Goal: Check status: Check status

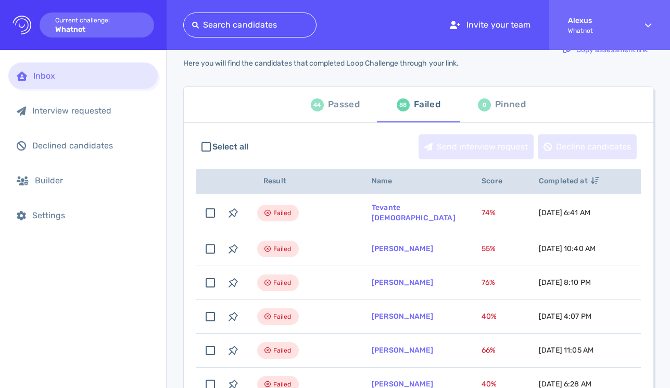
scroll to position [32, 0]
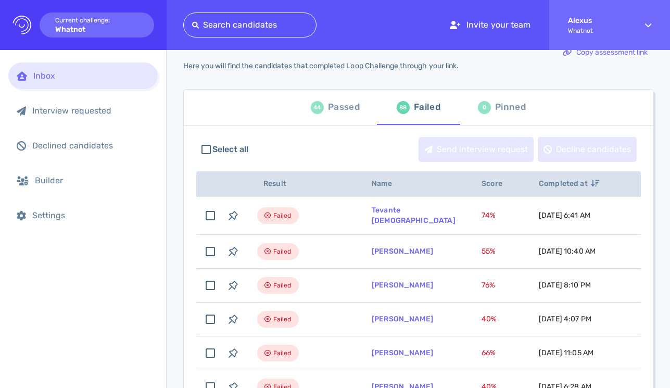
click at [330, 111] on div "Passed" at bounding box center [344, 107] width 32 height 16
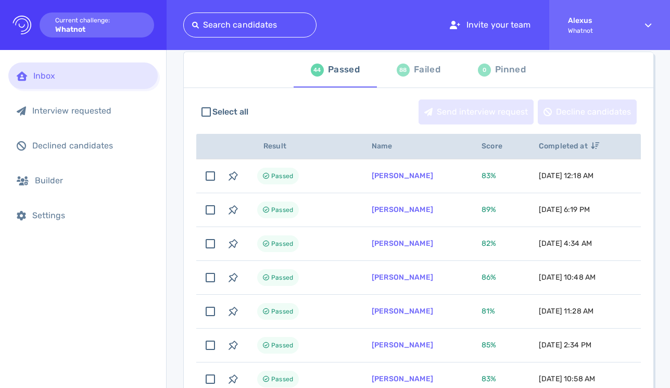
scroll to position [76, 0]
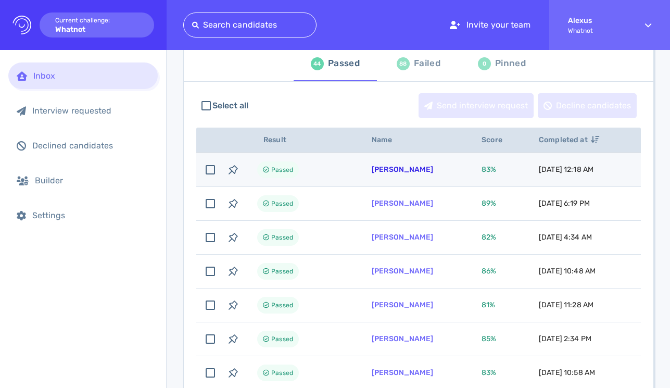
click at [377, 172] on link "[PERSON_NAME]" at bounding box center [402, 169] width 61 height 9
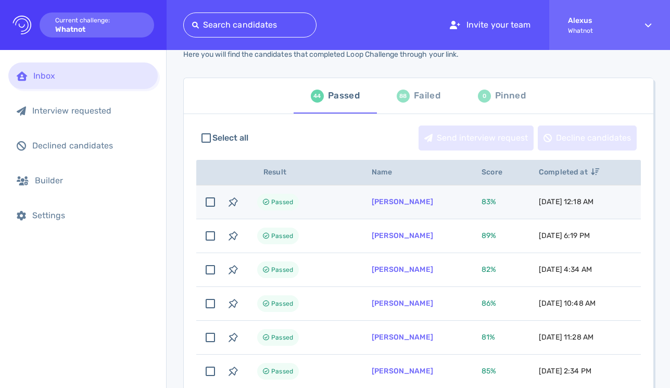
scroll to position [35, 0]
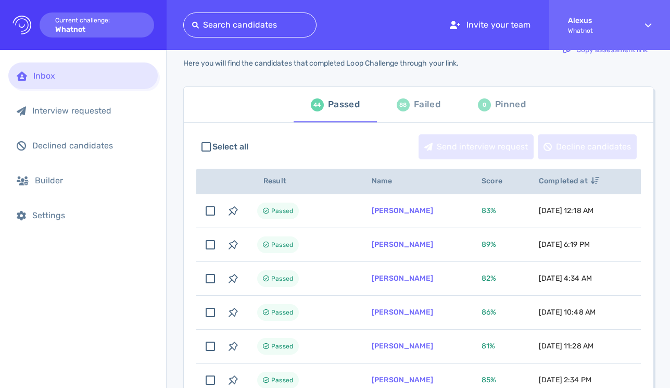
click at [404, 110] on div "88 Failed" at bounding box center [419, 104] width 44 height 29
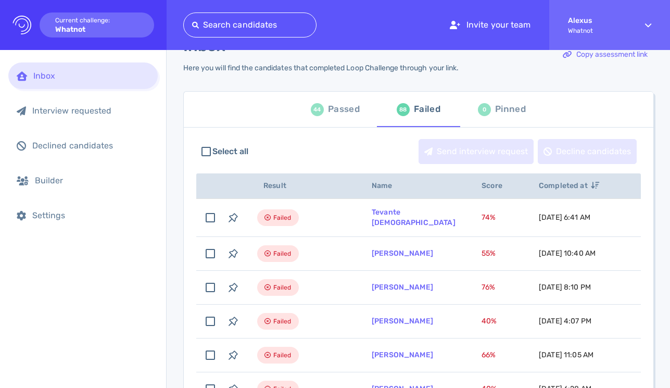
scroll to position [24, 0]
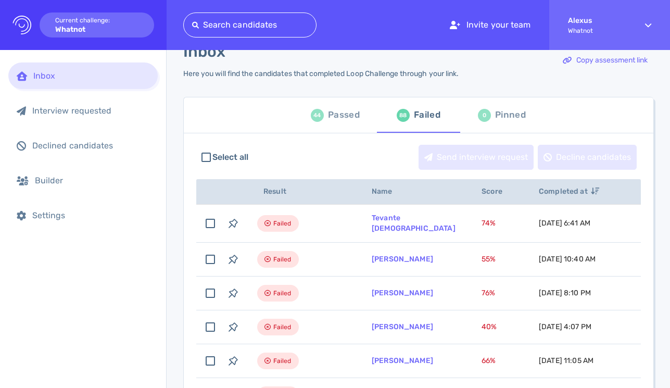
click at [337, 111] on div "Passed" at bounding box center [344, 115] width 32 height 16
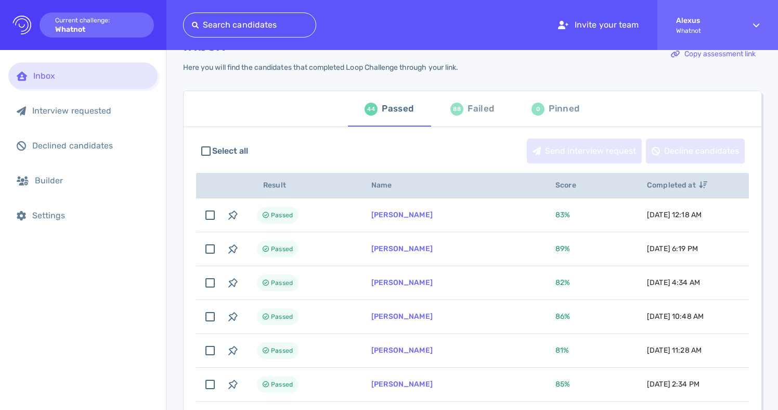
scroll to position [22, 0]
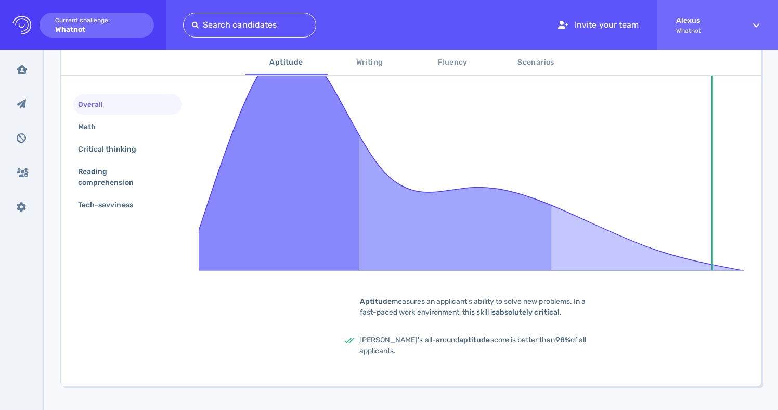
scroll to position [279, 0]
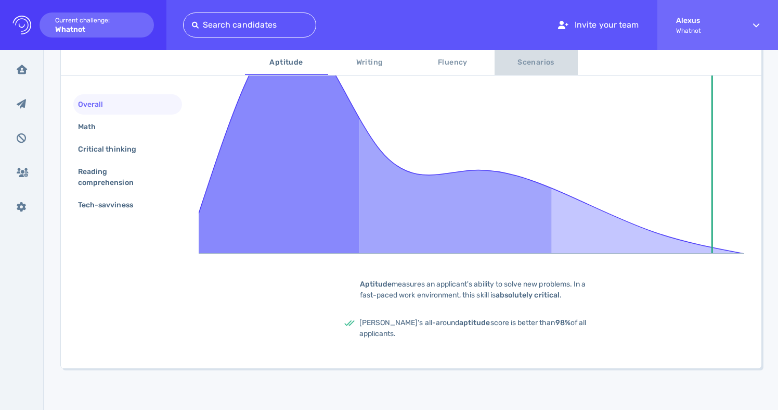
click at [525, 73] on button "Scenarios" at bounding box center [536, 62] width 83 height 25
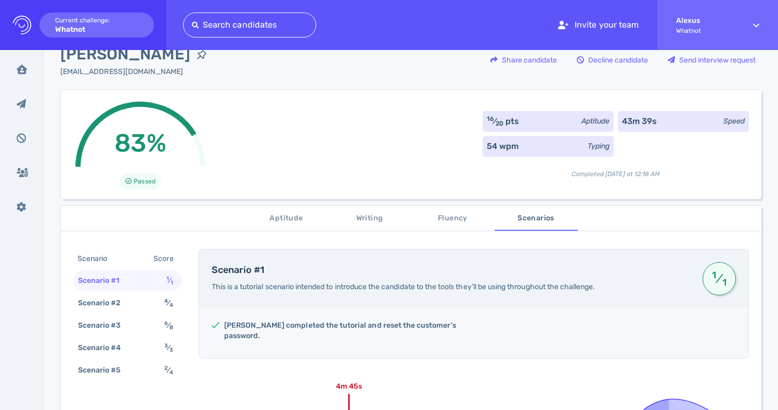
scroll to position [0, 0]
